Goal: Transaction & Acquisition: Purchase product/service

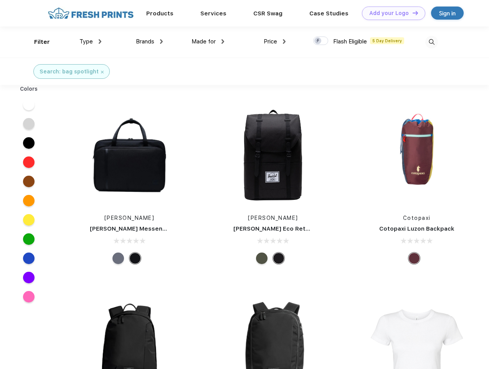
click at [391, 13] on link "Add your Logo Design Tool" at bounding box center [393, 13] width 63 height 13
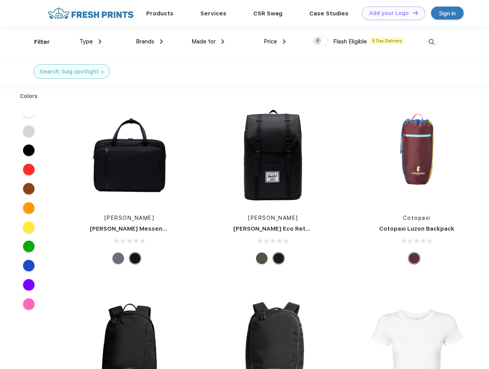
click at [0, 0] on div "Design Tool" at bounding box center [0, 0] width 0 height 0
click at [412, 13] on link "Add your Logo Design Tool" at bounding box center [393, 13] width 63 height 13
click at [37, 42] on div "Filter" at bounding box center [42, 42] width 16 height 9
click at [91, 41] on span "Type" at bounding box center [85, 41] width 13 height 7
click at [149, 41] on span "Brands" at bounding box center [145, 41] width 18 height 7
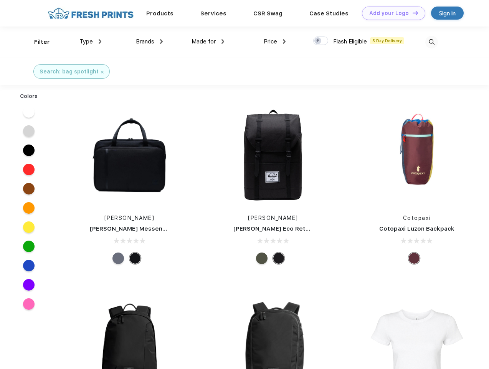
click at [208, 41] on span "Made for" at bounding box center [204, 41] width 24 height 7
click at [275, 41] on span "Price" at bounding box center [270, 41] width 13 height 7
click at [321, 41] on div at bounding box center [320, 40] width 15 height 8
click at [318, 41] on input "checkbox" at bounding box center [315, 38] width 5 height 5
click at [432, 42] on img at bounding box center [431, 42] width 13 height 13
